Goal: Find contact information: Find contact information

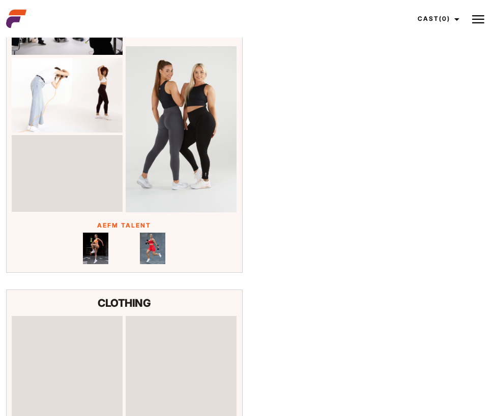
scroll to position [4147, 0]
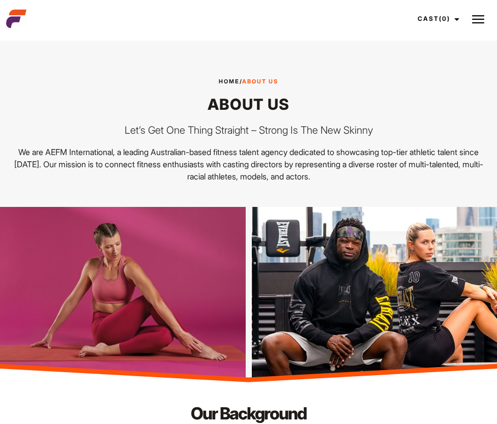
click at [481, 16] on img at bounding box center [478, 19] width 12 height 12
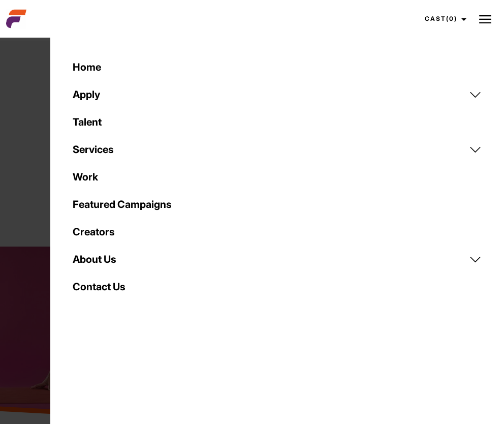
click at [116, 287] on link "Contact Us" at bounding box center [278, 286] width 422 height 27
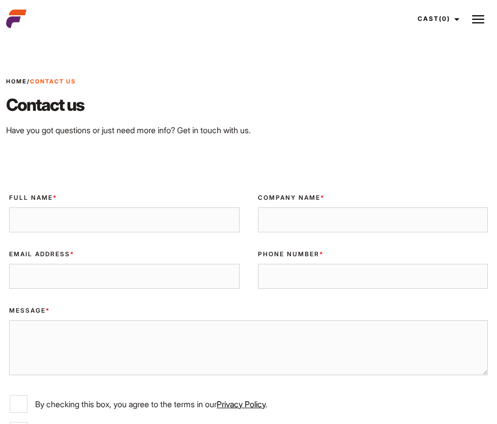
drag, startPoint x: 431, startPoint y: 290, endPoint x: 344, endPoint y: 288, distance: 87.5
copy link "[EMAIL_ADDRESS][DOMAIN_NAME]"
click at [16, 14] on img at bounding box center [16, 19] width 20 height 20
